Goal: Task Accomplishment & Management: Manage account settings

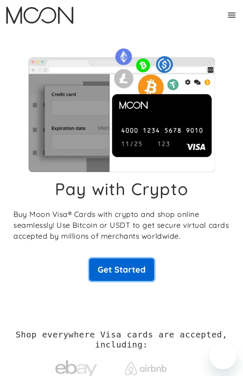
click at [140, 270] on link "Get Started" at bounding box center [121, 269] width 65 height 23
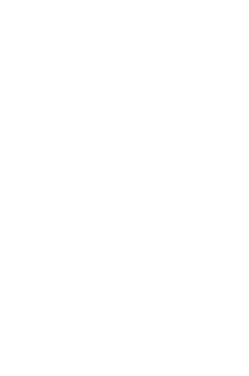
drag, startPoint x: 148, startPoint y: 94, endPoint x: 151, endPoint y: 0, distance: 94.2
click at [150, 57] on div at bounding box center [124, 188] width 249 height 376
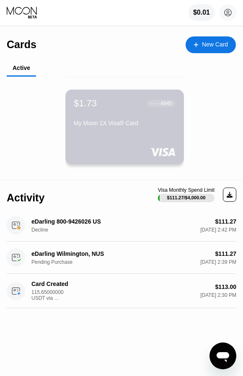
click at [99, 107] on div "$1.73 ● ● ● ● 4945" at bounding box center [125, 103] width 102 height 11
